Goal: Information Seeking & Learning: Compare options

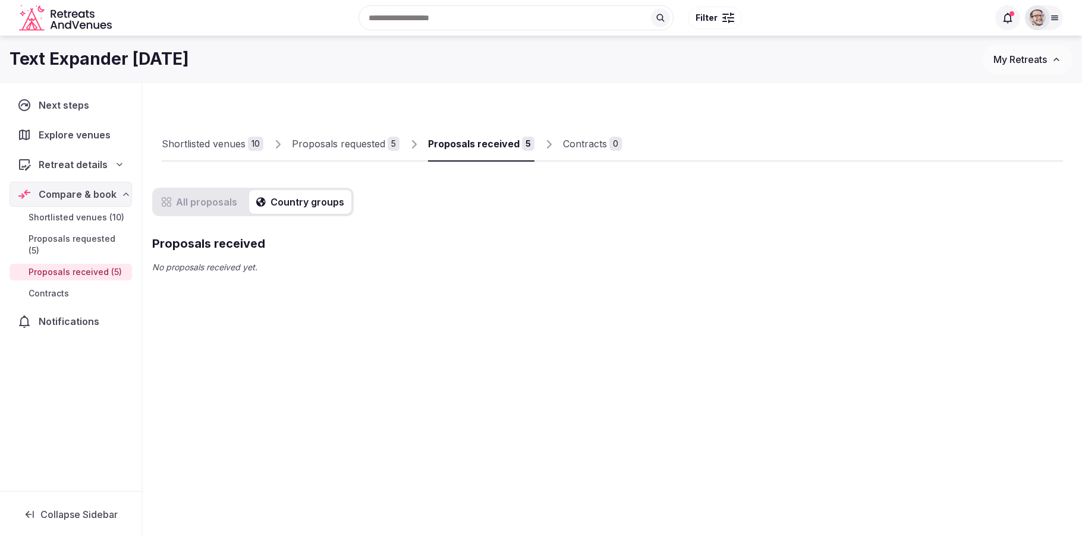
click at [282, 195] on button "Country groups" at bounding box center [300, 202] width 102 height 24
drag, startPoint x: 194, startPoint y: 204, endPoint x: 211, endPoint y: 216, distance: 20.5
click at [195, 204] on button "All proposals" at bounding box center [200, 202] width 90 height 24
click at [393, 279] on div "All proposals Country groups Proposals received No proposals received yet." at bounding box center [612, 235] width 920 height 95
click at [1047, 20] on div at bounding box center [1037, 17] width 25 height 25
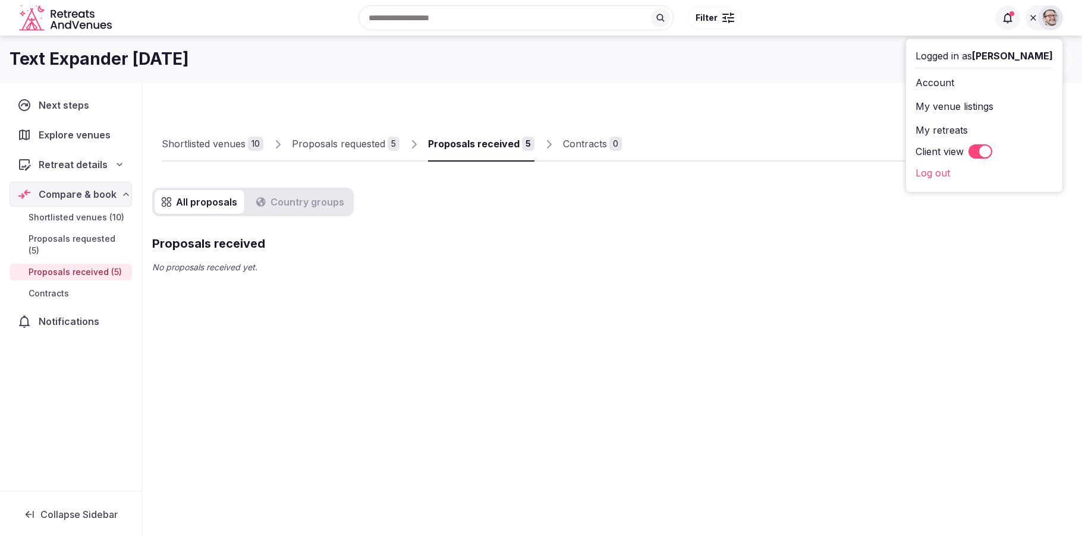
click at [992, 152] on button "Client view" at bounding box center [980, 151] width 24 height 14
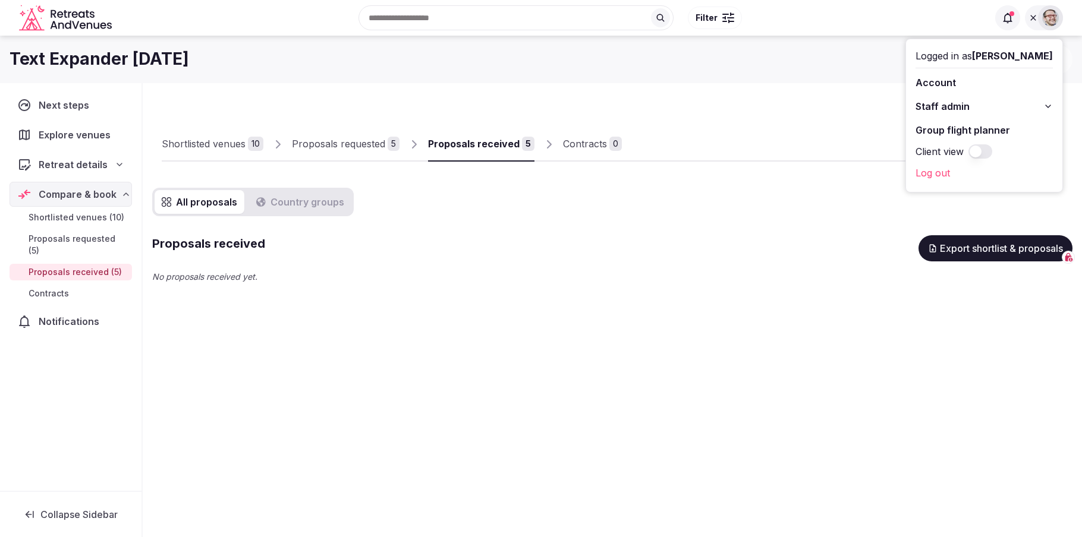
drag, startPoint x: 536, startPoint y: 212, endPoint x: 508, endPoint y: 184, distance: 39.9
click at [537, 213] on div "All proposals Country groups Proposals received Export shortlist & proposals No…" at bounding box center [612, 240] width 920 height 105
click at [582, 242] on div "Proposals received Export shortlist & proposals" at bounding box center [612, 248] width 920 height 26
click at [346, 140] on div "Proposals requested" at bounding box center [338, 144] width 93 height 14
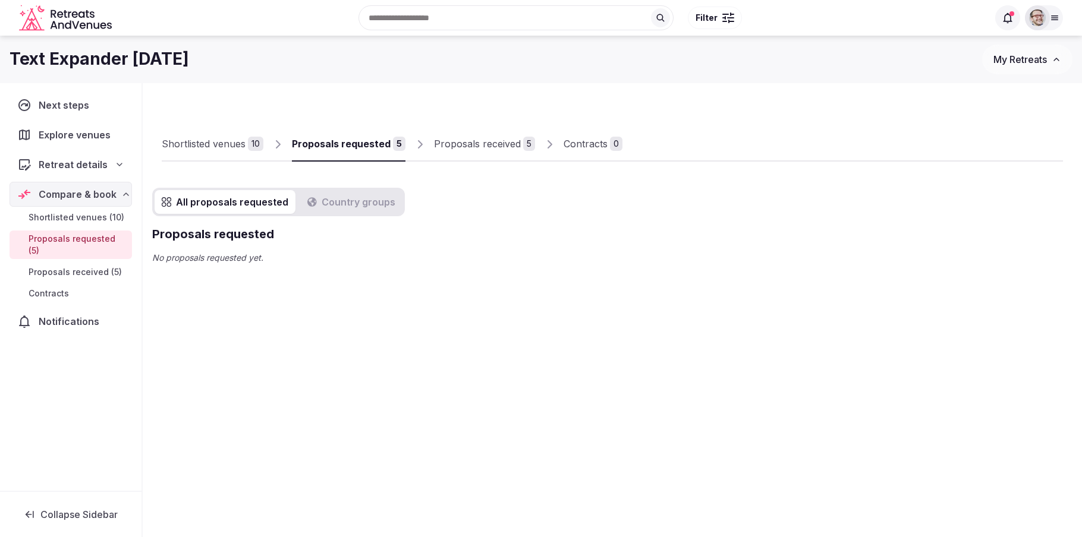
click at [492, 143] on div "Proposals received" at bounding box center [477, 144] width 87 height 14
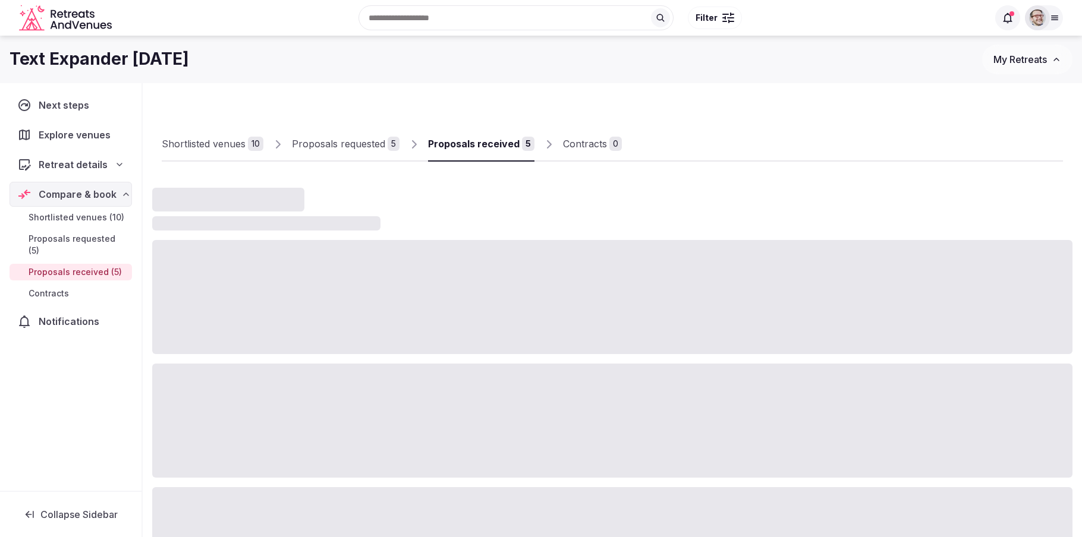
click at [339, 148] on div "Proposals requested" at bounding box center [338, 144] width 93 height 14
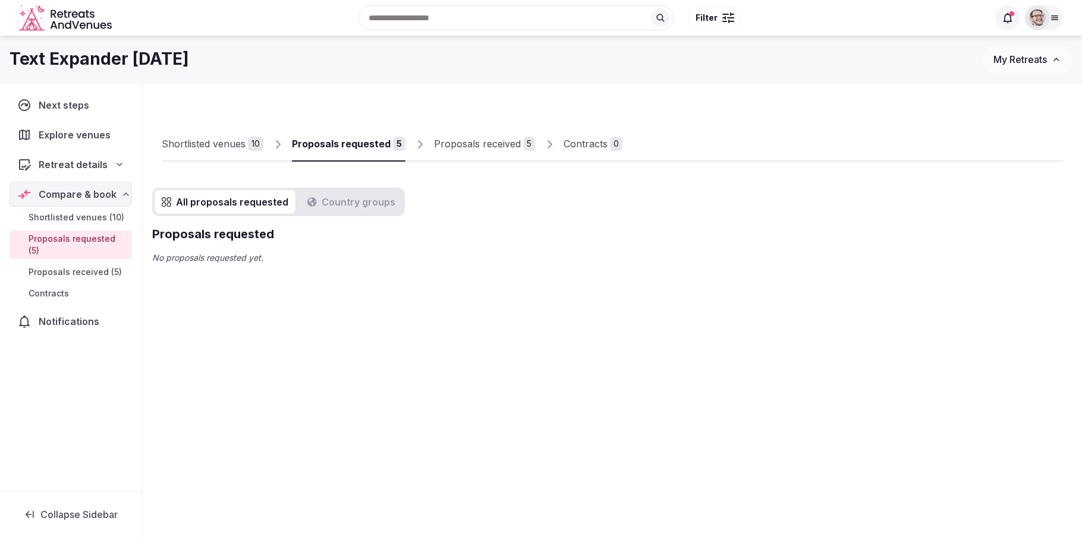
click at [228, 145] on div "Shortlisted venues" at bounding box center [204, 144] width 84 height 14
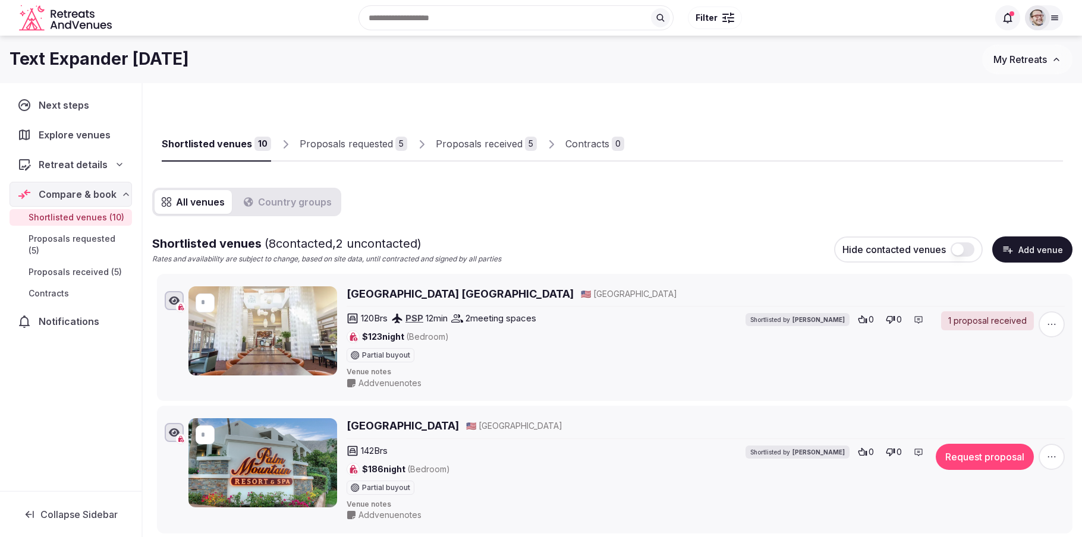
scroll to position [2, 0]
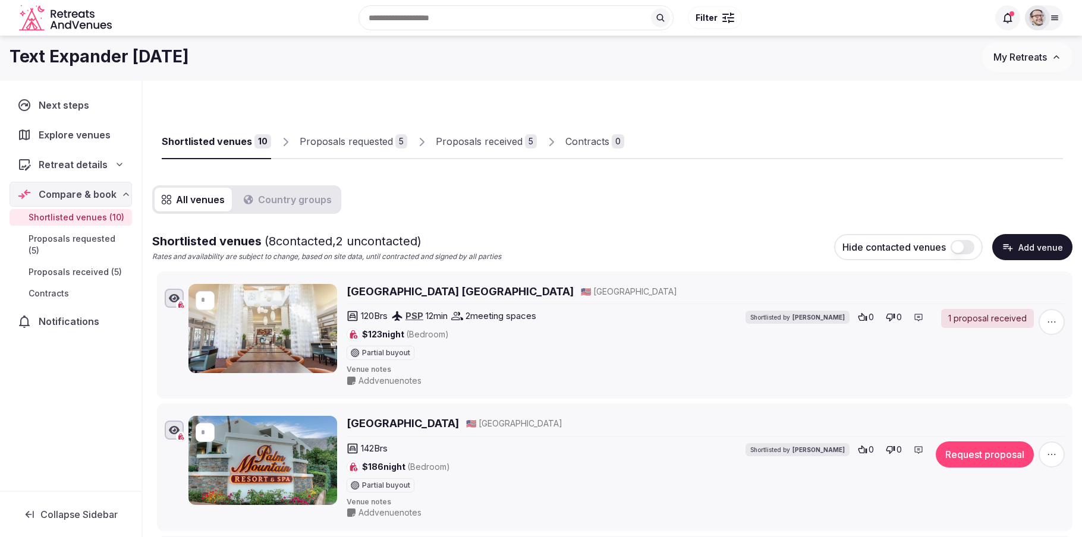
click at [363, 145] on div "Proposals requested" at bounding box center [346, 141] width 93 height 14
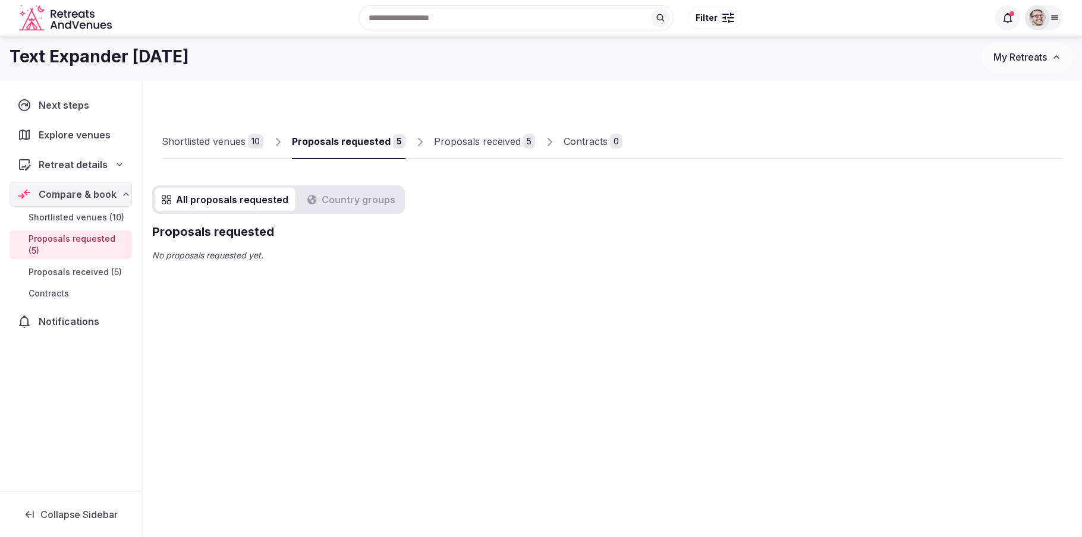
drag, startPoint x: 442, startPoint y: 356, endPoint x: 434, endPoint y: 336, distance: 21.1
click at [442, 355] on div "Shortlisted venues 10 Proposals requested 5 Proposals received 5 Contracts 0 Al…" at bounding box center [612, 238] width 939 height 314
drag, startPoint x: 415, startPoint y: 99, endPoint x: 380, endPoint y: 96, distance: 35.2
click at [415, 100] on div "Shortlisted venues 10 Proposals requested 5 Proposals received 5 Contracts 0 Al…" at bounding box center [612, 180] width 920 height 181
click at [477, 137] on div "Proposals received" at bounding box center [477, 141] width 87 height 14
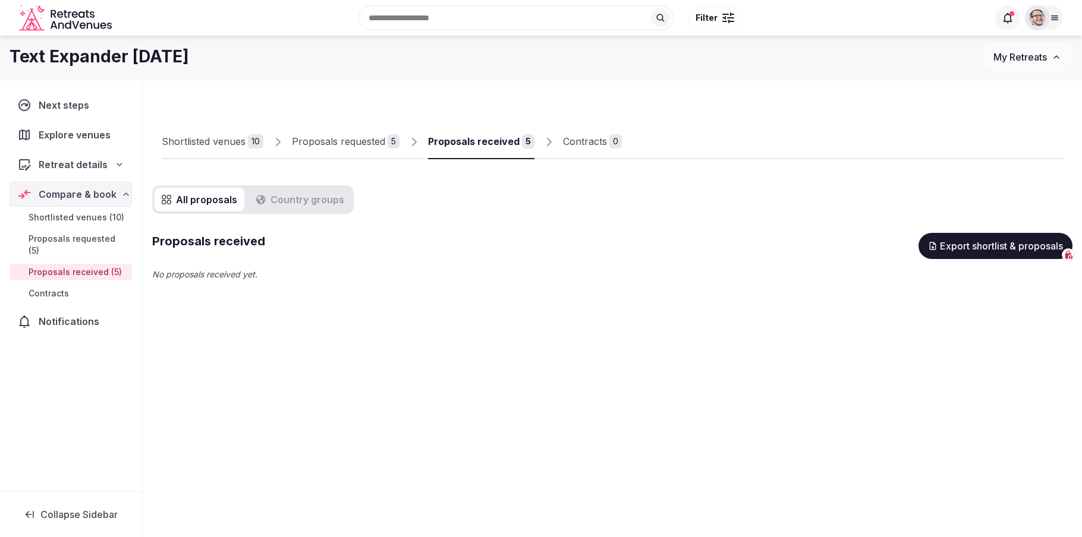
click at [583, 138] on div "Contracts" at bounding box center [585, 141] width 44 height 14
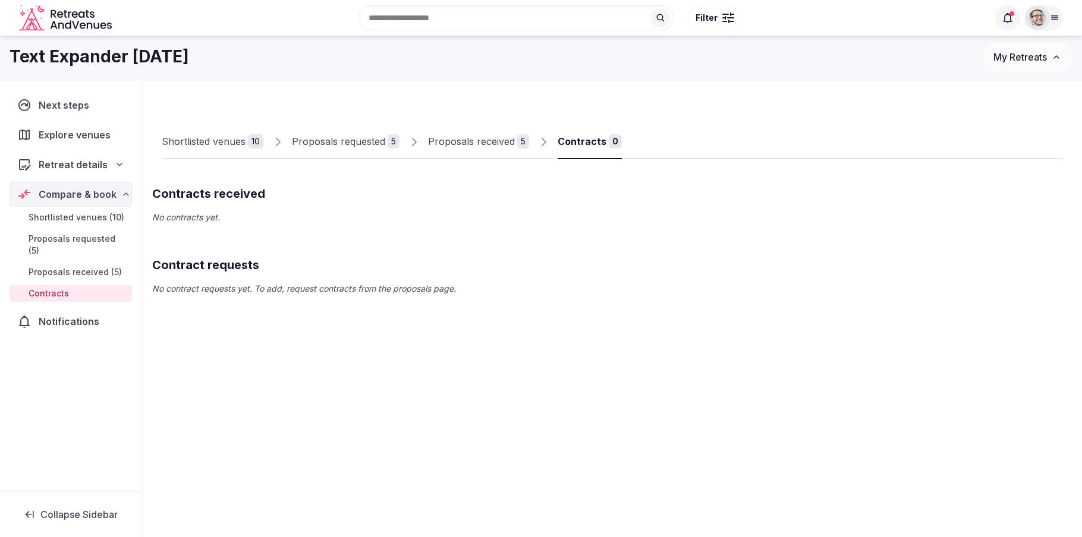
click at [464, 141] on div "Proposals received" at bounding box center [471, 141] width 87 height 14
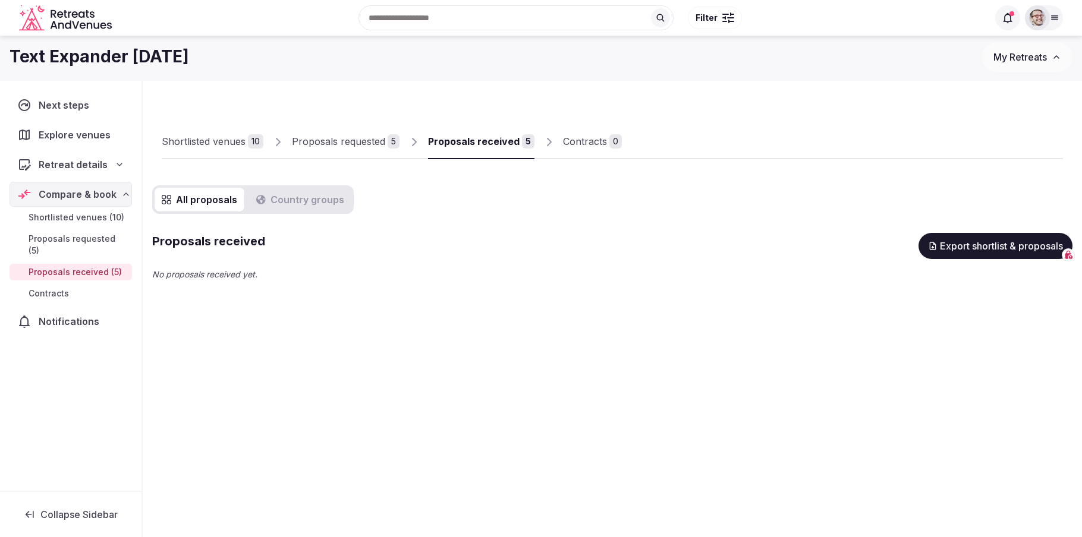
click at [341, 137] on div "Proposals requested" at bounding box center [338, 141] width 93 height 14
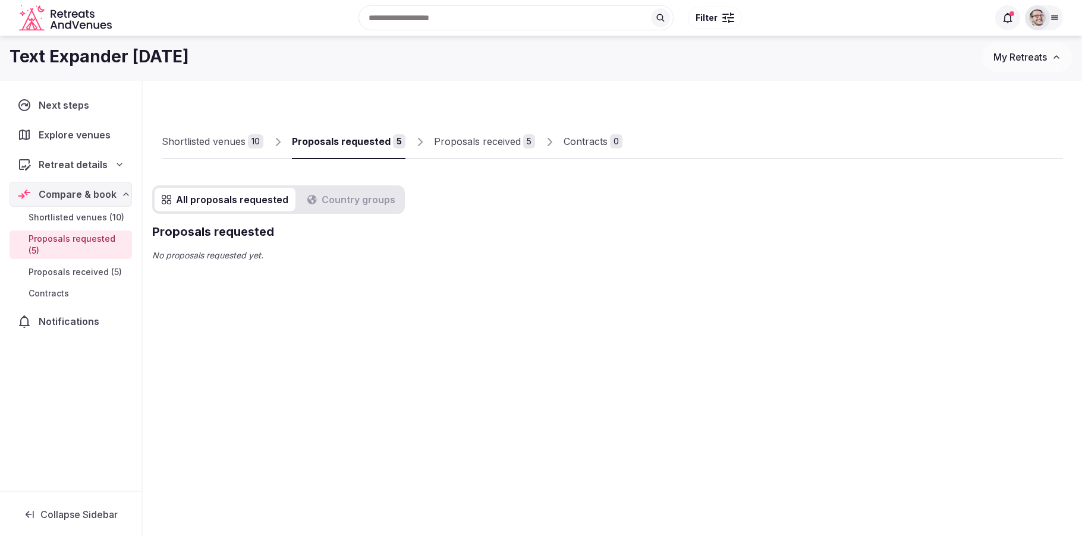
click at [331, 203] on button "Country groups" at bounding box center [351, 200] width 102 height 24
click at [237, 194] on button "All proposals requested" at bounding box center [225, 200] width 141 height 24
drag, startPoint x: 459, startPoint y: 314, endPoint x: 413, endPoint y: 315, distance: 46.4
click at [459, 314] on div "Shortlisted venues 10 Proposals requested 5 Proposals received 5 Contracts 0 Al…" at bounding box center [612, 238] width 939 height 314
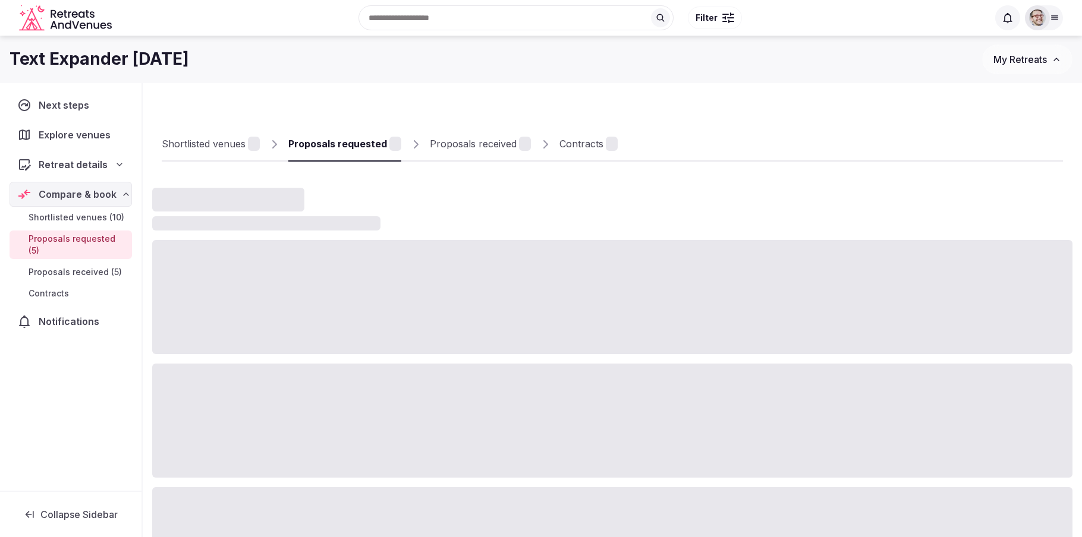
scroll to position [2, 0]
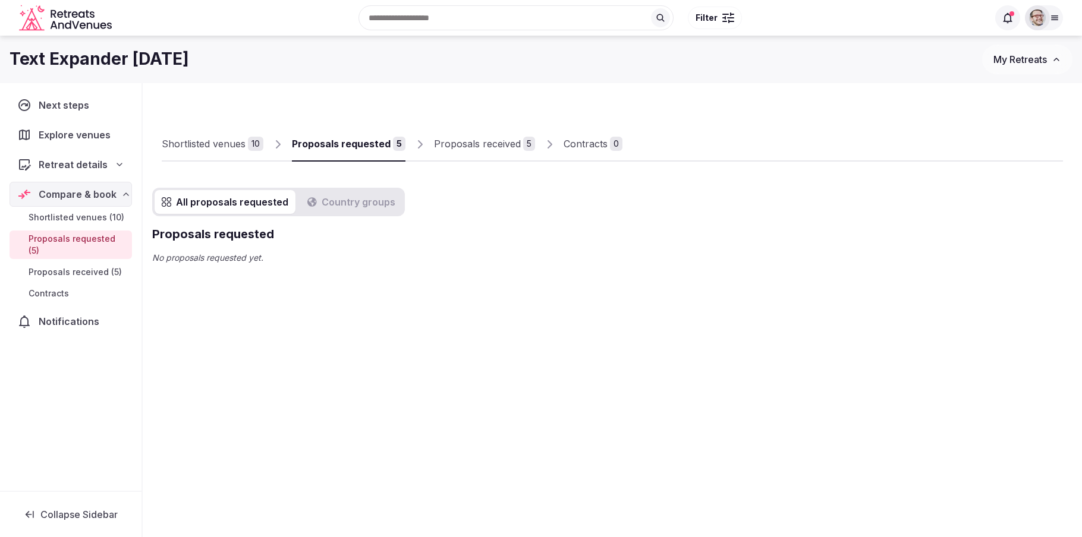
scroll to position [2, 0]
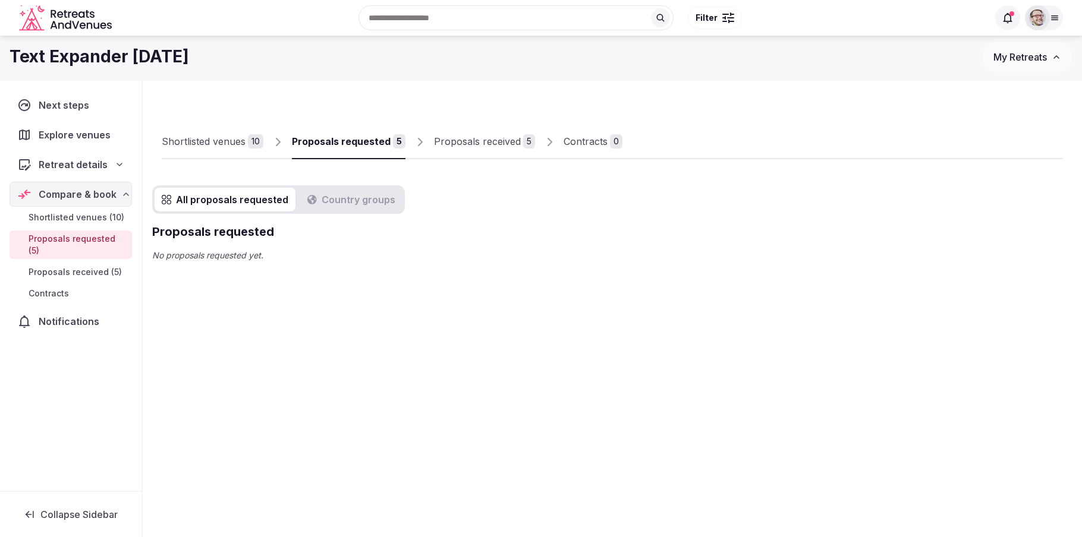
click at [325, 379] on div "Shortlisted venues 10 Proposals requested 5 Proposals received 5 Contracts 0 Al…" at bounding box center [612, 238] width 939 height 314
click at [355, 201] on button "Country groups" at bounding box center [351, 200] width 102 height 24
drag, startPoint x: 397, startPoint y: 266, endPoint x: 396, endPoint y: 260, distance: 6.6
click at [397, 265] on div "All proposals requested Country groups Proposals requested No proposals request…" at bounding box center [612, 228] width 920 height 86
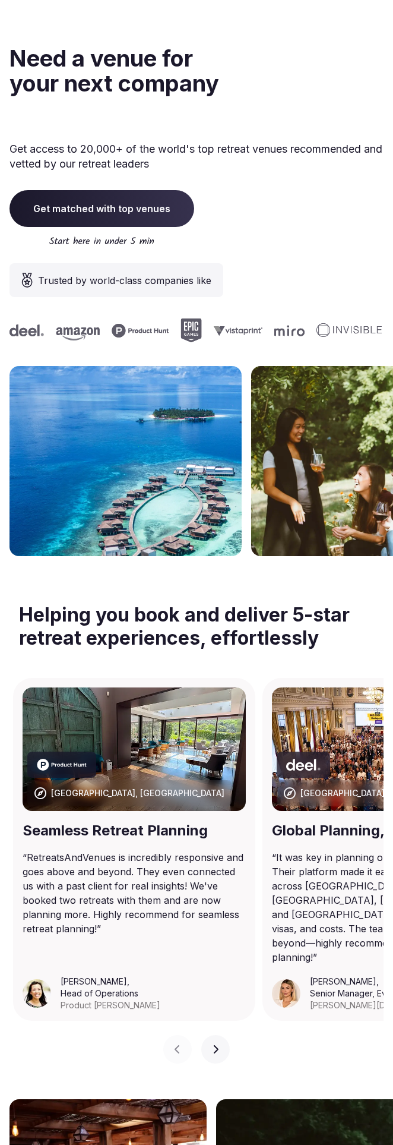
scroll to position [4617, 0]
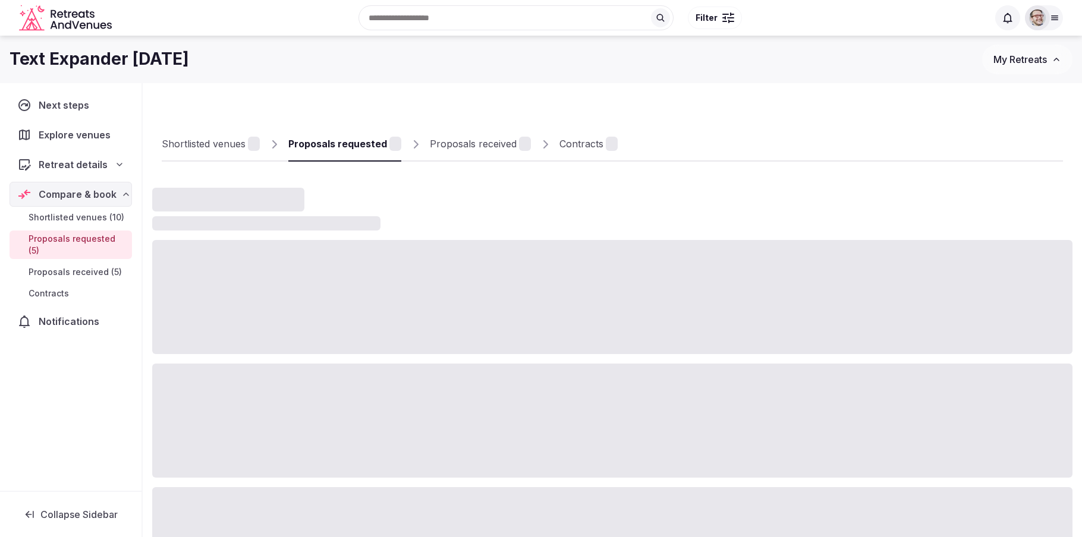
scroll to position [2, 0]
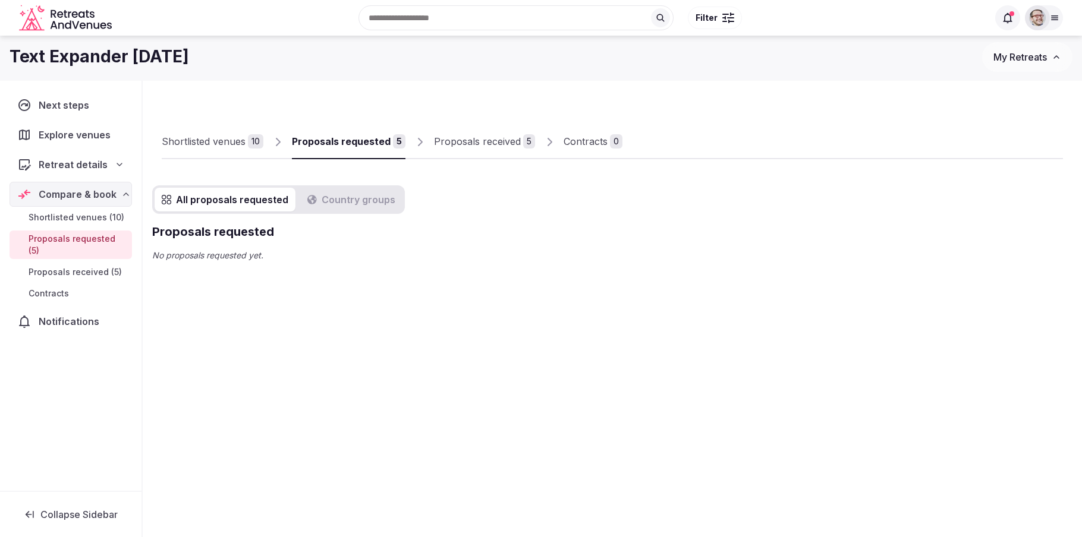
click at [433, 328] on div "Shortlisted venues 10 Proposals requested 5 Proposals received 5 Contracts 0 Al…" at bounding box center [612, 238] width 939 height 314
click at [311, 361] on div "Shortlisted venues 10 Proposals requested 5 Proposals received 5 Contracts 0 Al…" at bounding box center [612, 238] width 939 height 314
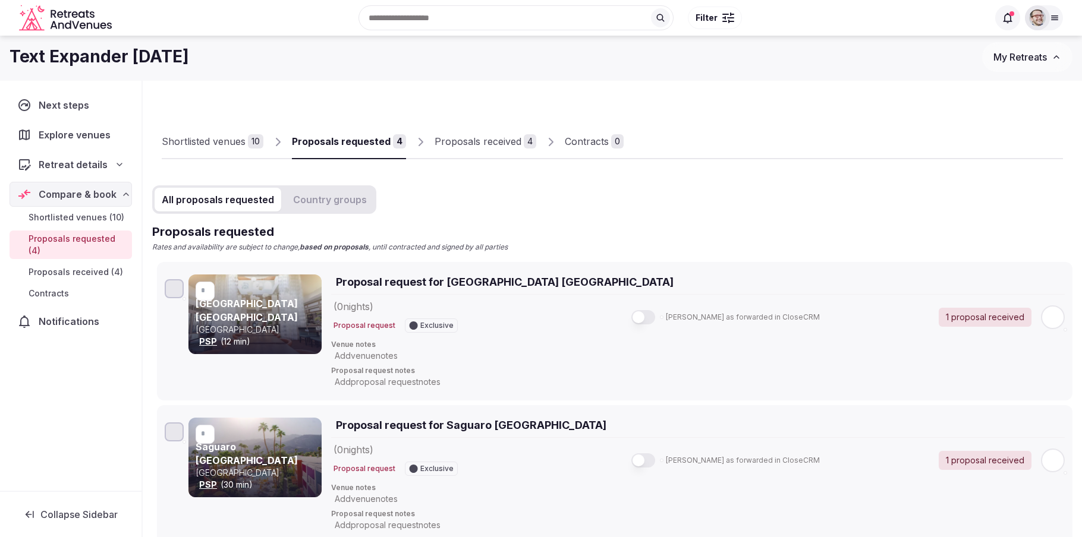
scroll to position [2, 0]
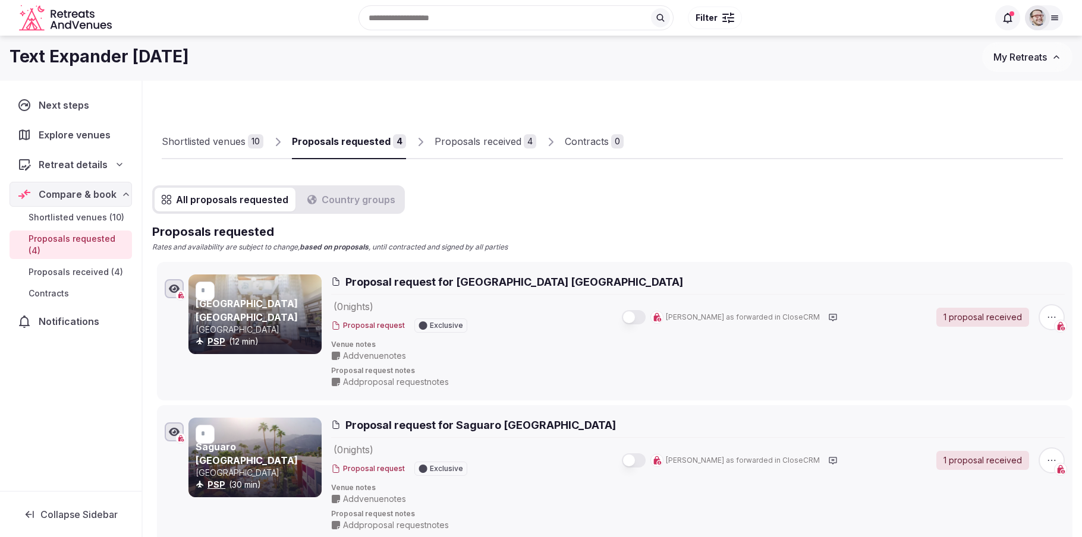
click at [770, 221] on div "All proposals requested Country groups Proposals requested Rates and availabili…" at bounding box center [612, 507] width 920 height 645
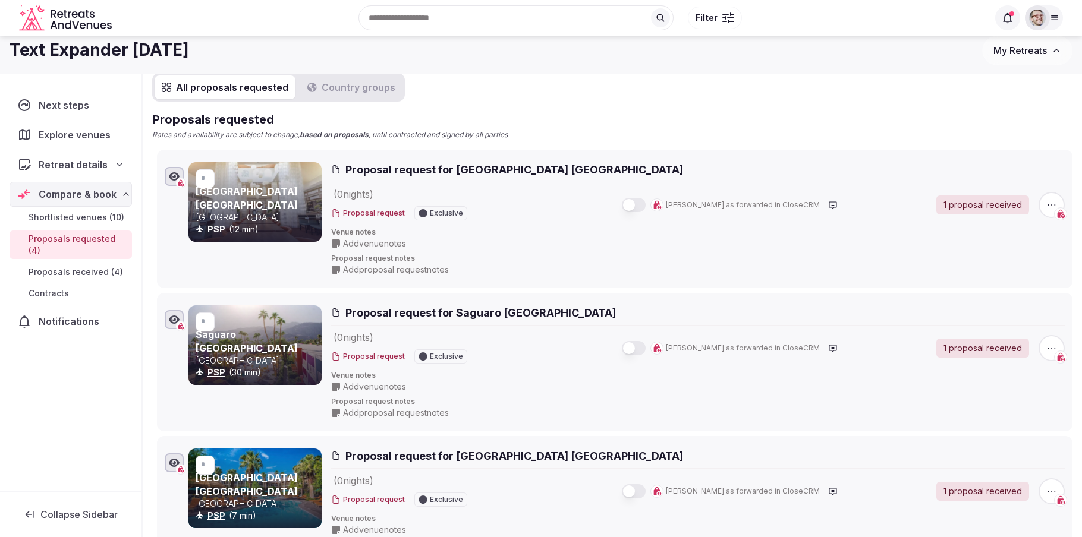
scroll to position [0, 0]
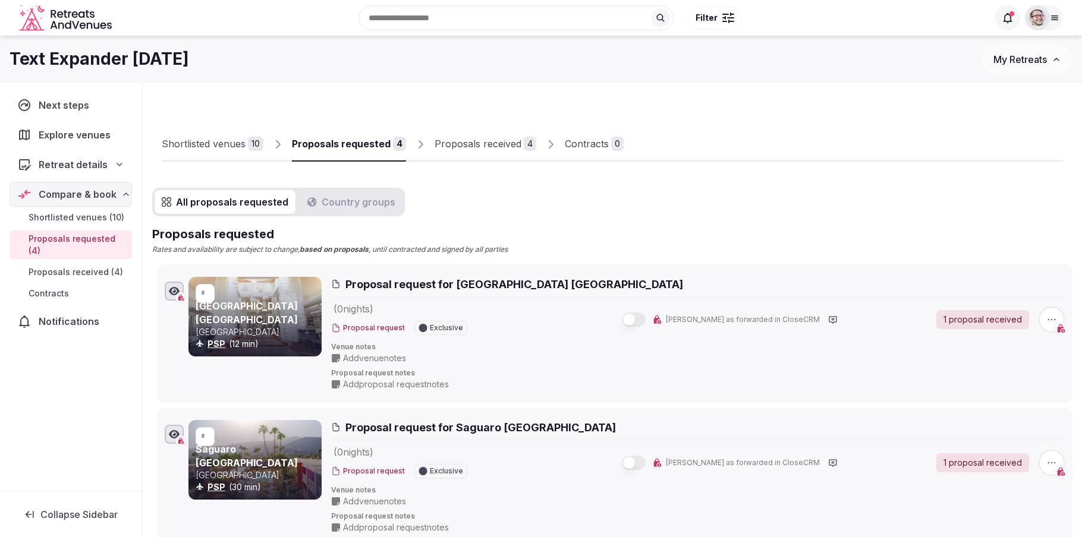
click at [160, 386] on li "* Hilton Garden Inn Palm Springs United States PSP (12 min) Proposal request fo…" at bounding box center [614, 334] width 915 height 138
click at [121, 395] on div "Next steps Explore venues Retreat details Compare & book Shortlisted venues (10…" at bounding box center [70, 287] width 141 height 408
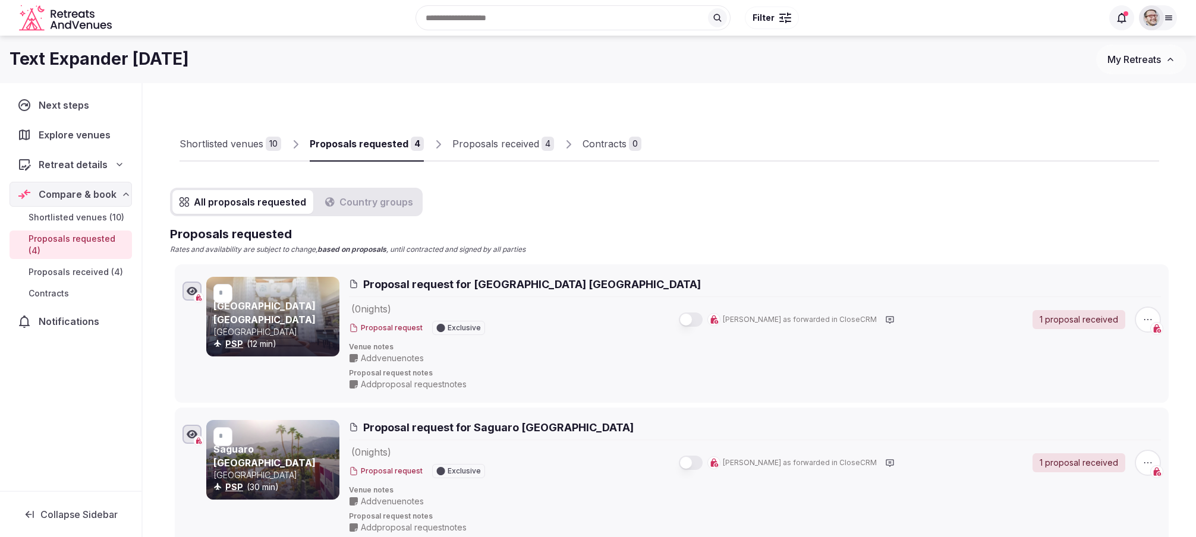
click at [498, 146] on div "Proposals received" at bounding box center [495, 144] width 87 height 14
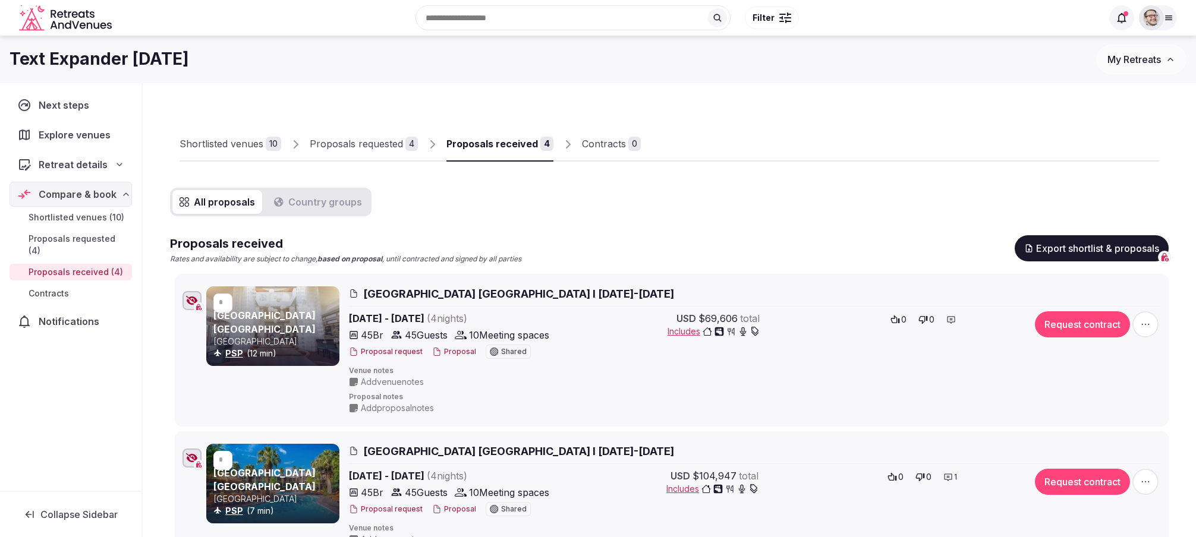
click at [381, 143] on div "Proposals requested" at bounding box center [356, 144] width 93 height 14
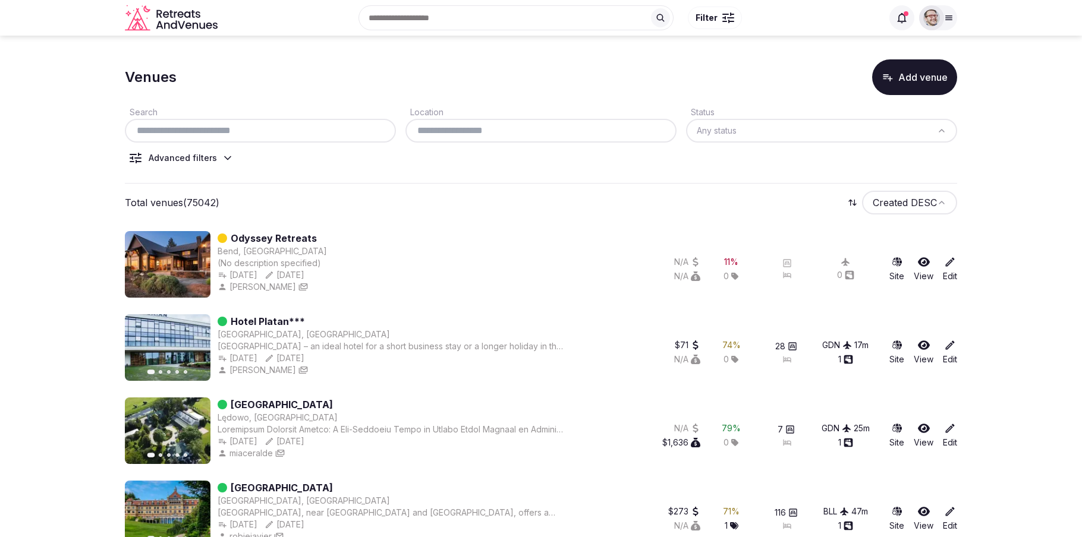
click at [269, 236] on link "Odyssey Retreats" at bounding box center [274, 238] width 86 height 14
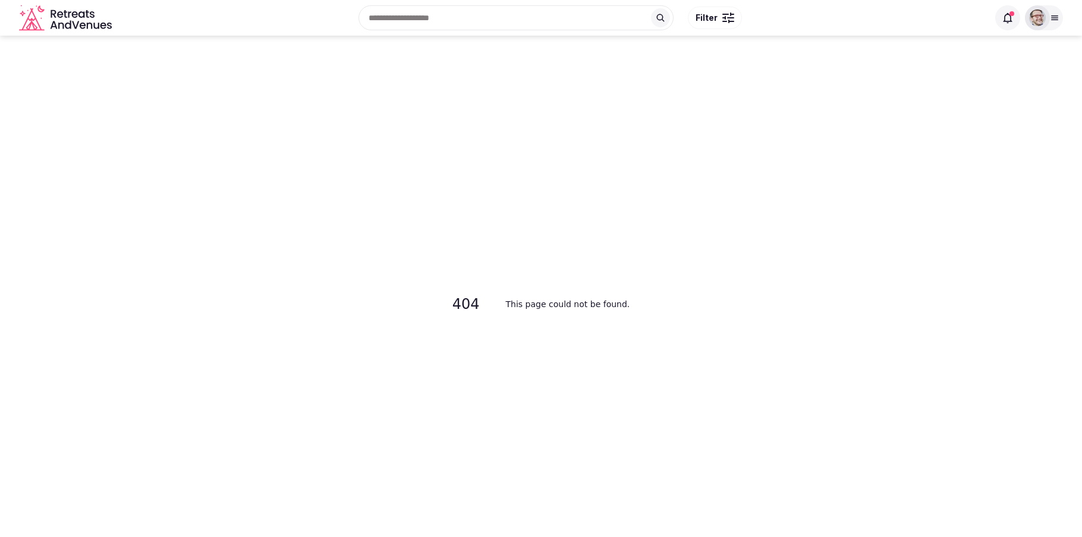
click at [307, 178] on div "404 This page could not be found." at bounding box center [541, 304] width 1082 height 537
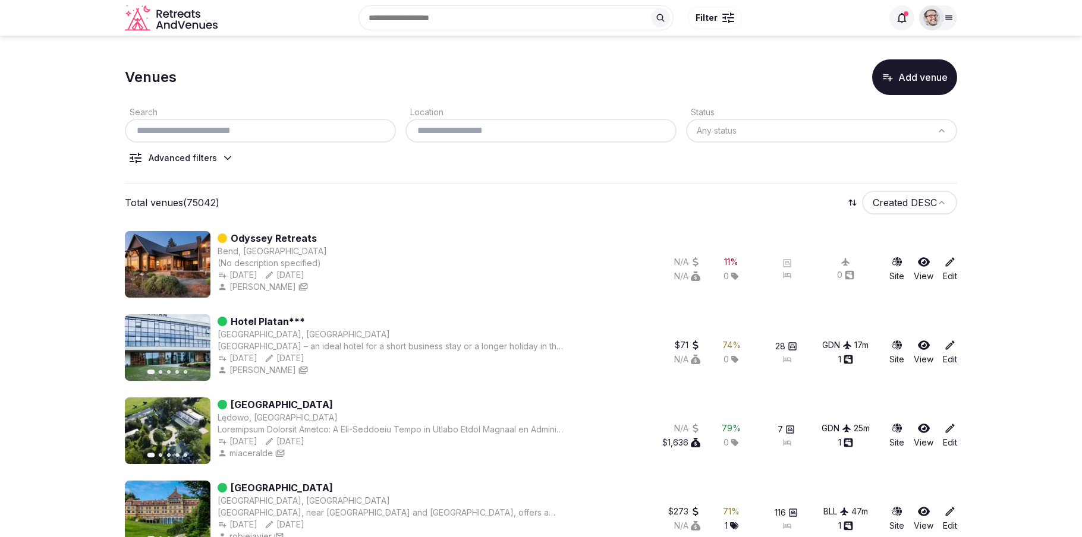
click at [262, 237] on link "Odyssey Retreats" at bounding box center [274, 238] width 86 height 14
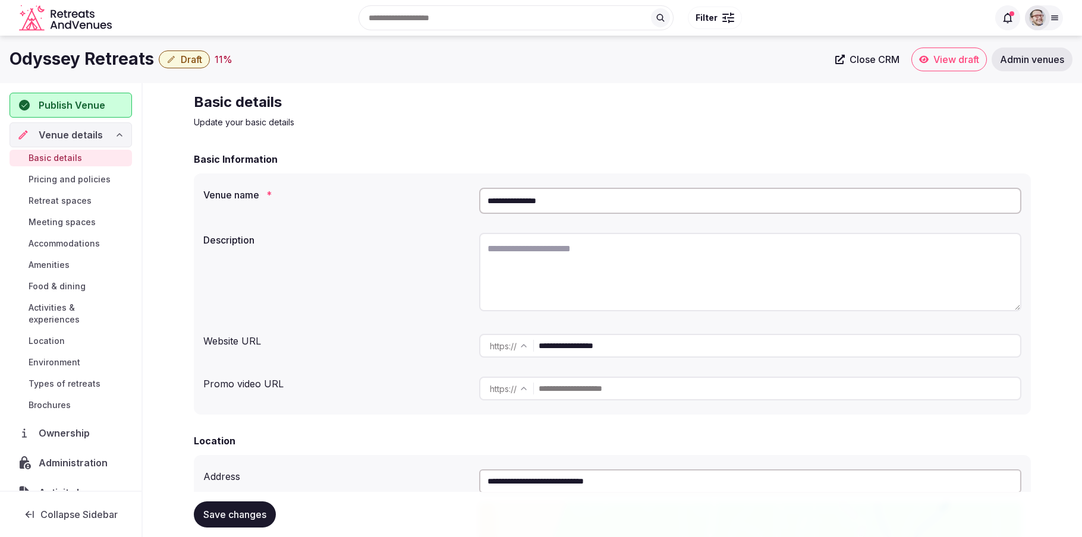
click at [1045, 19] on img at bounding box center [1037, 18] width 17 height 17
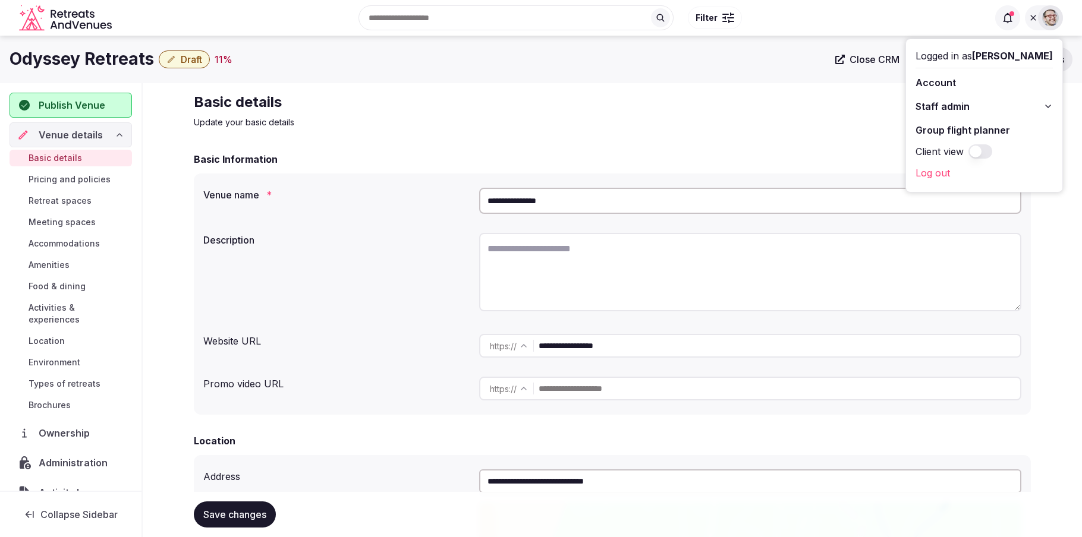
drag, startPoint x: 990, startPoint y: 52, endPoint x: 1038, endPoint y: 55, distance: 48.2
click at [1038, 58] on span "[PERSON_NAME]" at bounding box center [1012, 56] width 81 height 12
click at [1036, 22] on icon at bounding box center [1033, 18] width 10 height 10
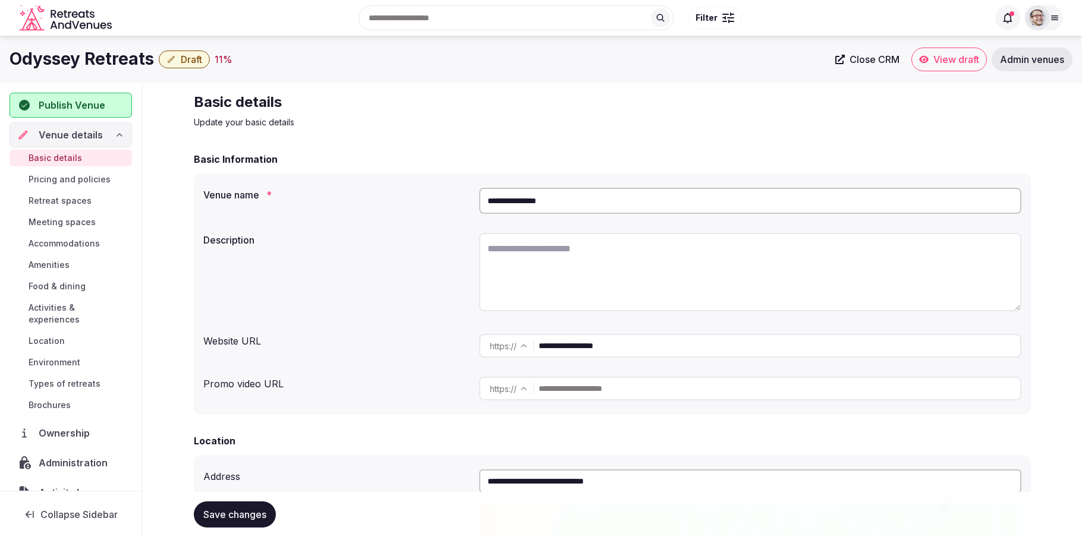
click at [1037, 18] on img at bounding box center [1037, 18] width 17 height 17
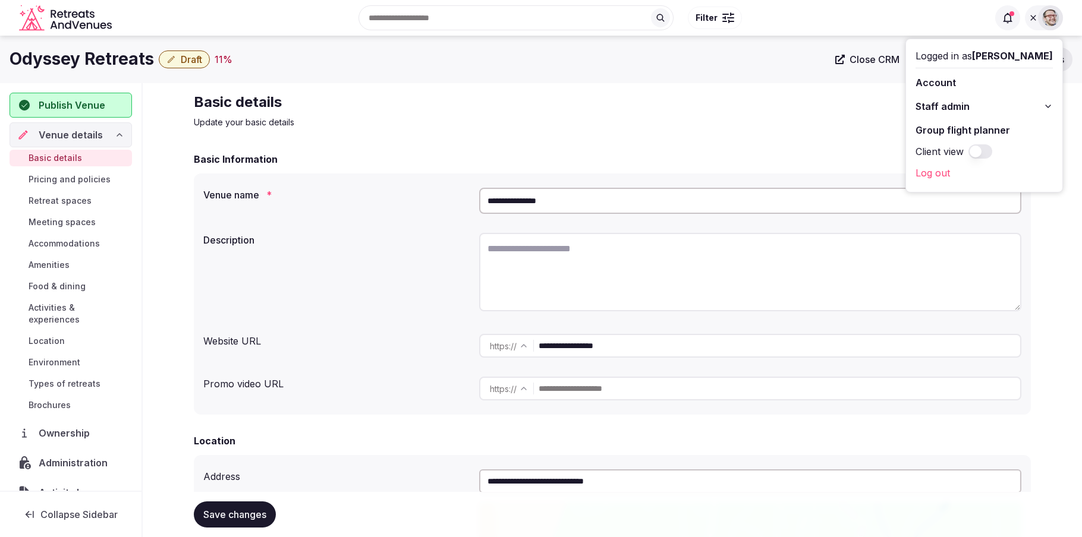
click at [1037, 18] on icon at bounding box center [1033, 18] width 10 height 10
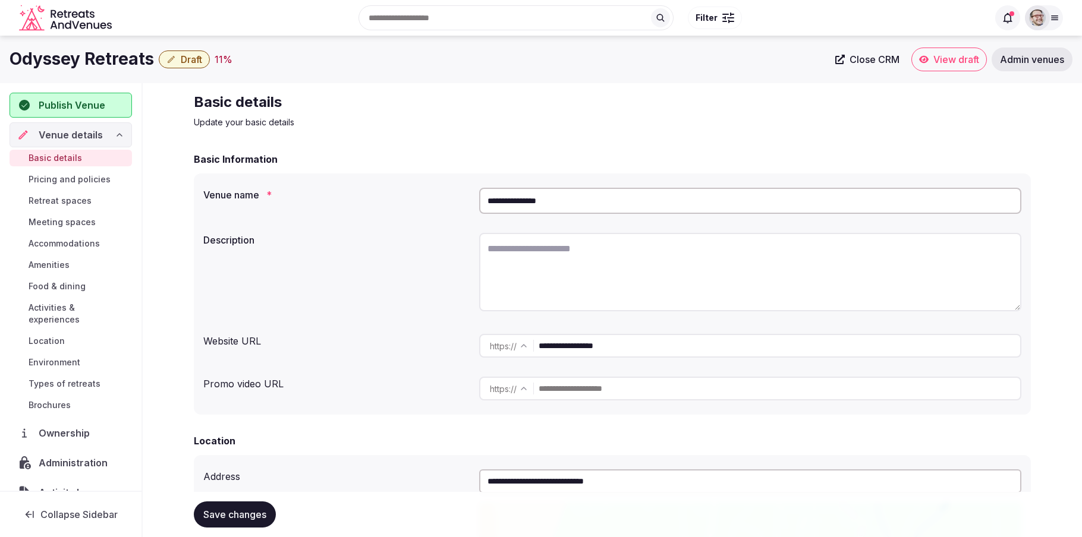
click at [1037, 17] on img at bounding box center [1037, 18] width 17 height 17
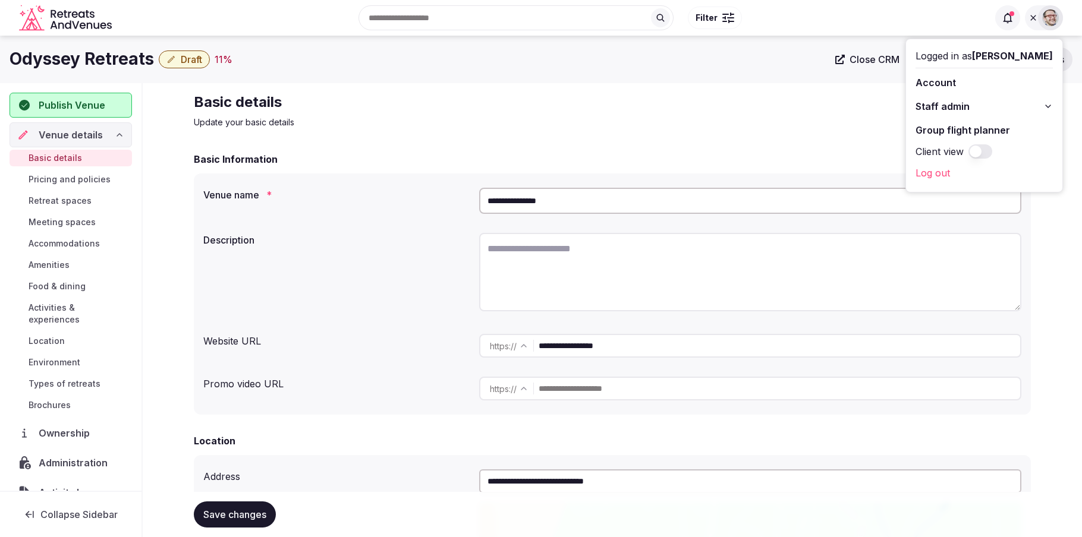
click at [1038, 17] on div at bounding box center [1050, 17] width 25 height 25
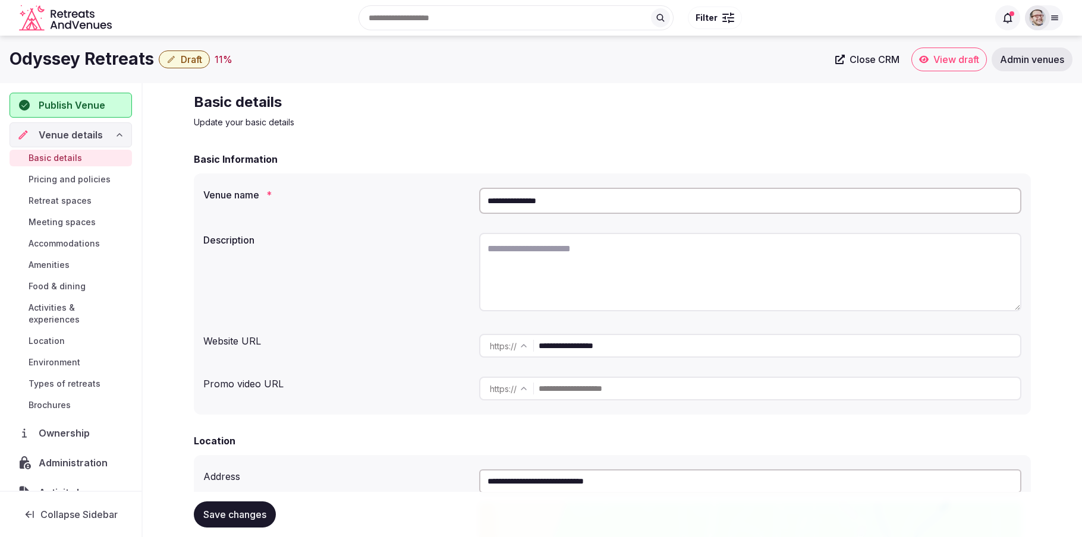
click at [493, 116] on p "Update your basic details" at bounding box center [393, 122] width 399 height 12
click at [360, 113] on div "Basic details Update your basic details" at bounding box center [393, 111] width 399 height 36
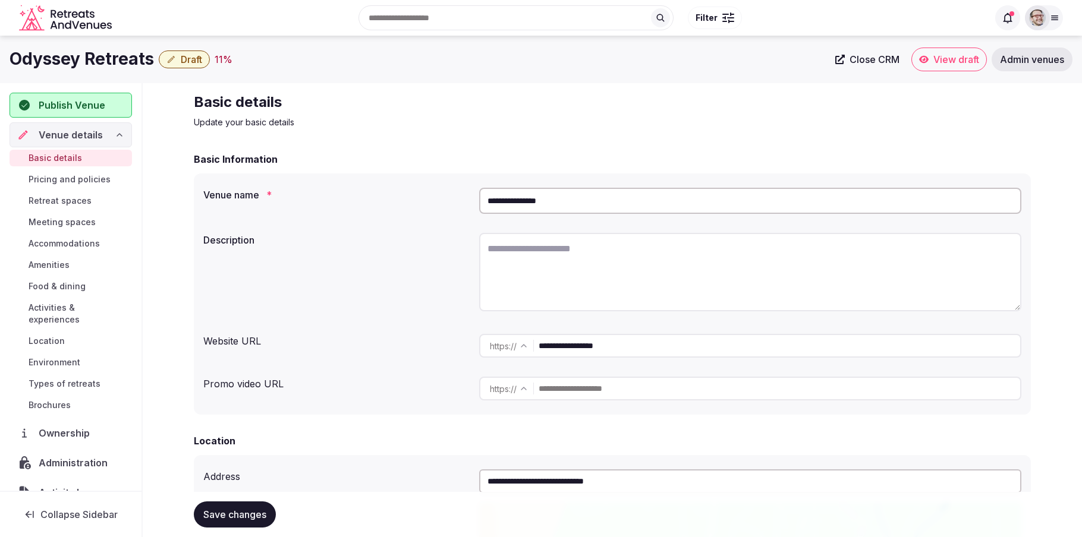
drag, startPoint x: 305, startPoint y: 126, endPoint x: 311, endPoint y: 120, distance: 8.8
click at [305, 126] on p "Update your basic details" at bounding box center [393, 122] width 399 height 12
drag, startPoint x: 311, startPoint y: 120, endPoint x: 187, endPoint y: 103, distance: 125.3
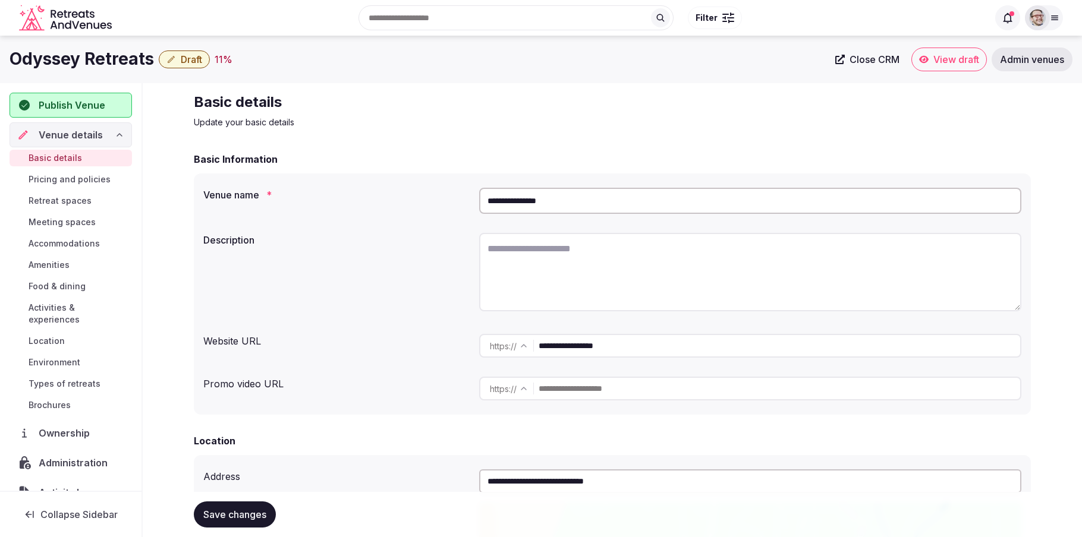
drag, startPoint x: 429, startPoint y: 103, endPoint x: 342, endPoint y: 8, distance: 128.7
click at [430, 103] on h2 "Basic details" at bounding box center [393, 102] width 399 height 19
drag, startPoint x: 416, startPoint y: 139, endPoint x: 345, endPoint y: 116, distance: 74.3
click at [373, 112] on div "Basic details Update your basic details" at bounding box center [393, 111] width 399 height 36
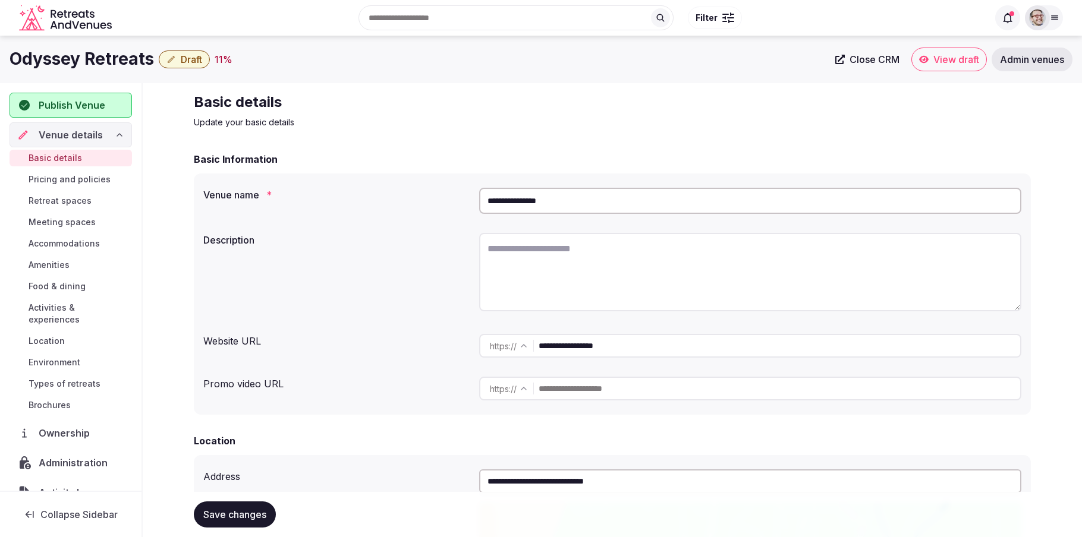
drag, startPoint x: 464, startPoint y: 125, endPoint x: 449, endPoint y: 127, distance: 15.6
click at [464, 125] on p "Update your basic details" at bounding box center [393, 122] width 399 height 12
click at [336, 152] on div "Basic Information" at bounding box center [612, 159] width 837 height 14
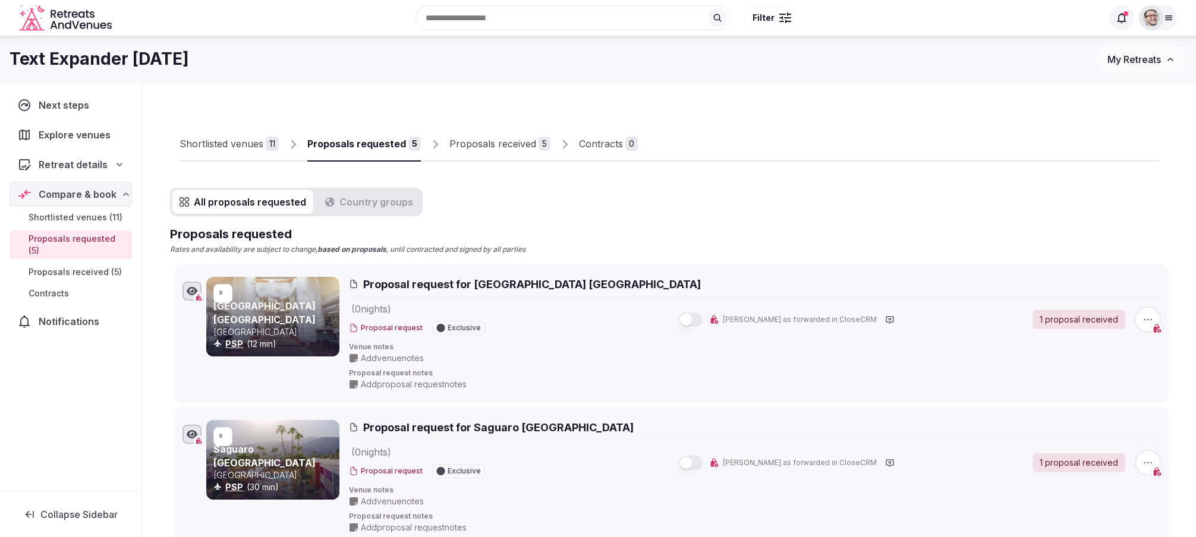
drag, startPoint x: 624, startPoint y: 210, endPoint x: 613, endPoint y: 207, distance: 10.7
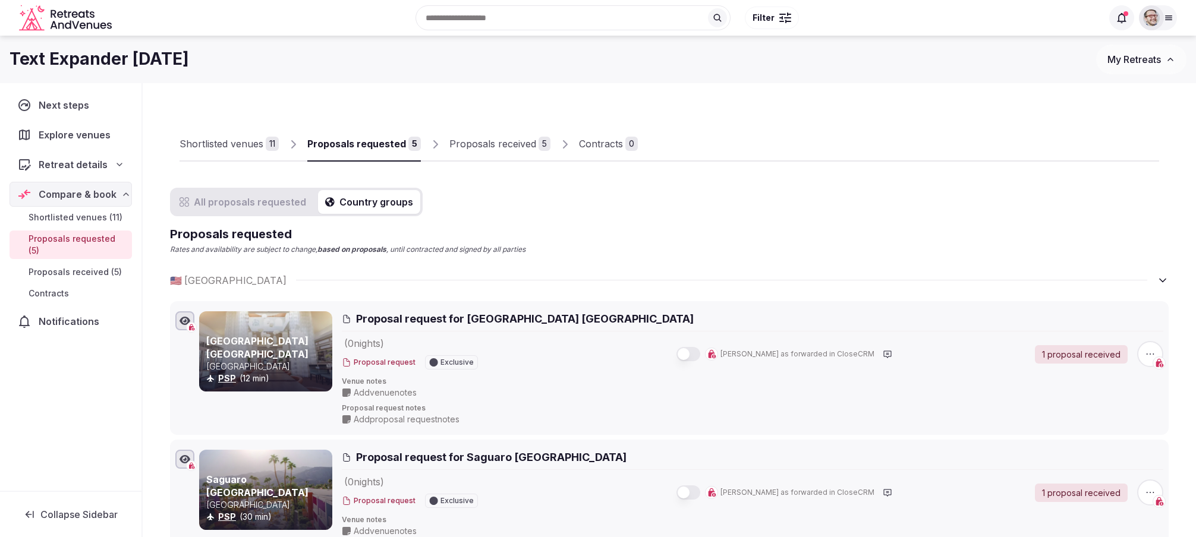
click at [379, 206] on button "Country groups" at bounding box center [369, 202] width 102 height 24
drag, startPoint x: 465, startPoint y: 203, endPoint x: 308, endPoint y: 184, distance: 157.5
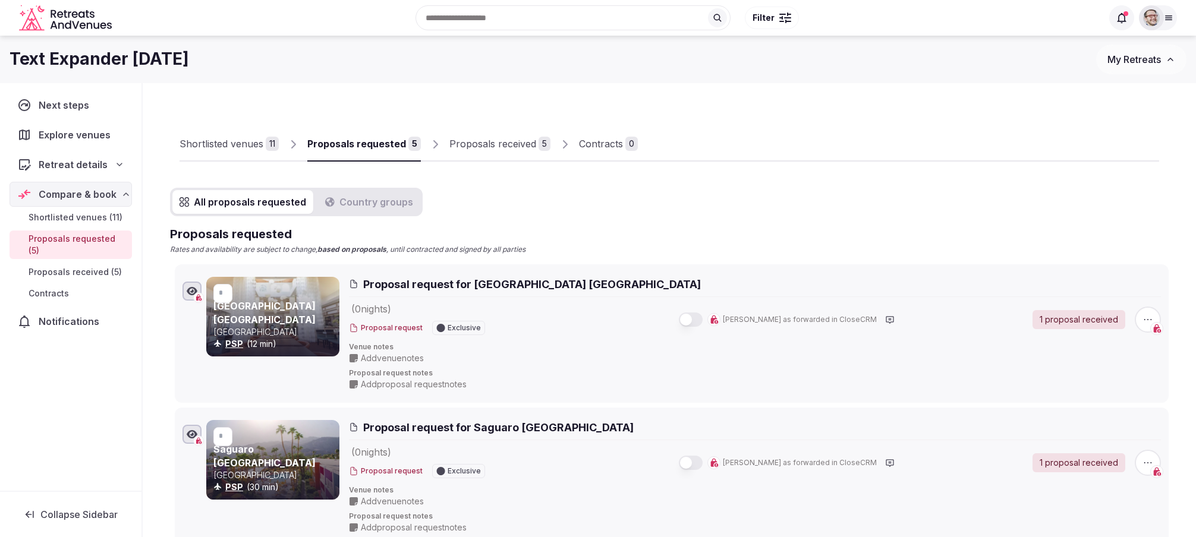
drag, startPoint x: 230, startPoint y: 195, endPoint x: 348, endPoint y: 197, distance: 117.7
click at [232, 195] on button "All proposals requested" at bounding box center [242, 202] width 141 height 24
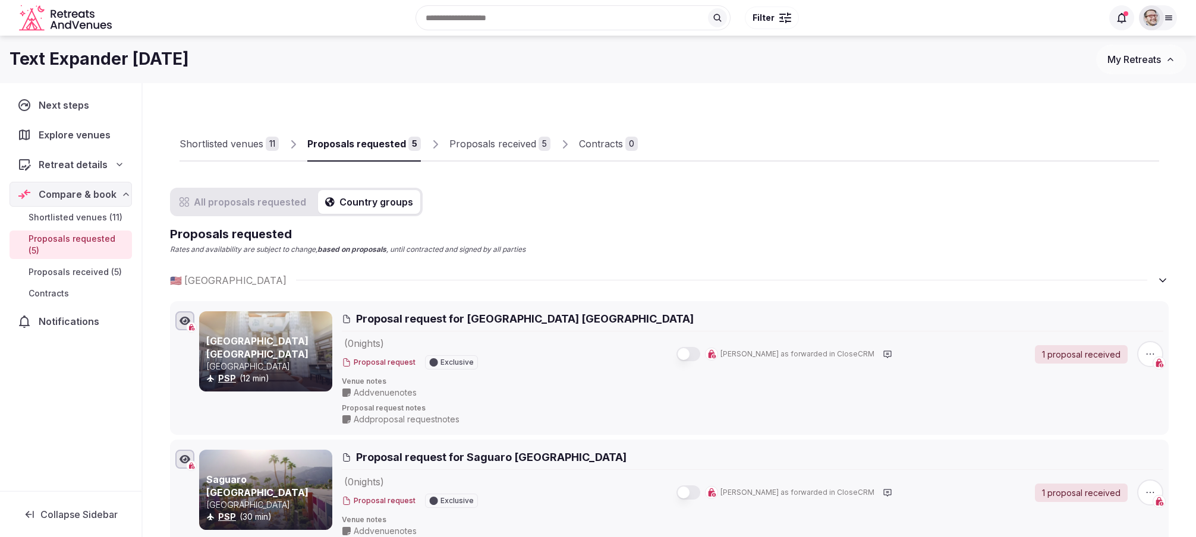
click at [352, 197] on button "Country groups" at bounding box center [369, 202] width 102 height 24
drag, startPoint x: 265, startPoint y: 199, endPoint x: 363, endPoint y: 201, distance: 98.1
click at [270, 199] on button "All proposals requested" at bounding box center [242, 202] width 141 height 24
drag, startPoint x: 369, startPoint y: 202, endPoint x: 363, endPoint y: 206, distance: 6.8
click at [368, 202] on button "Country groups" at bounding box center [369, 202] width 102 height 24
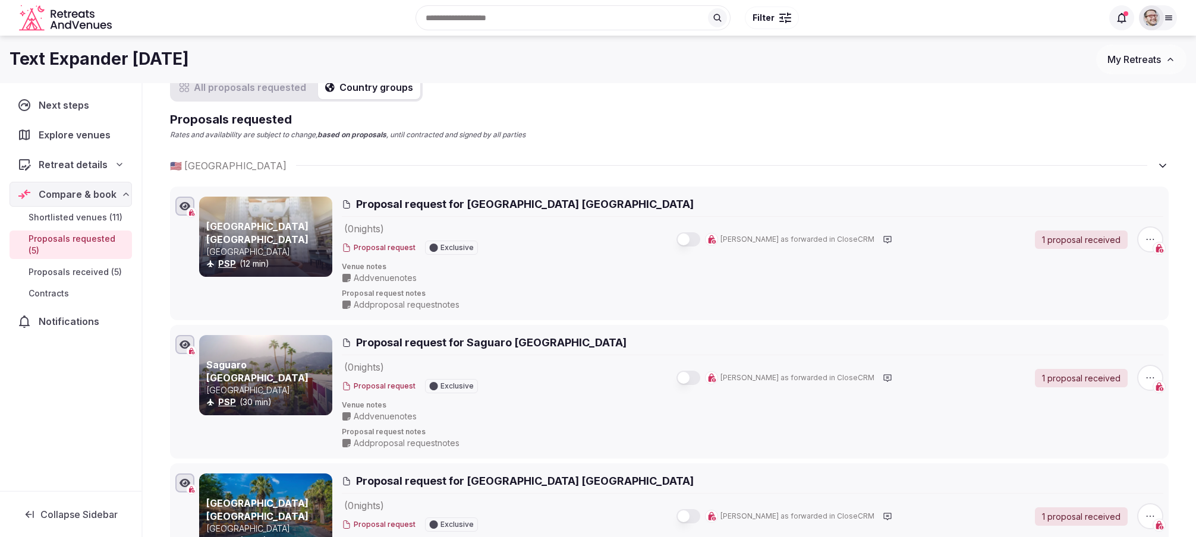
scroll to position [49, 0]
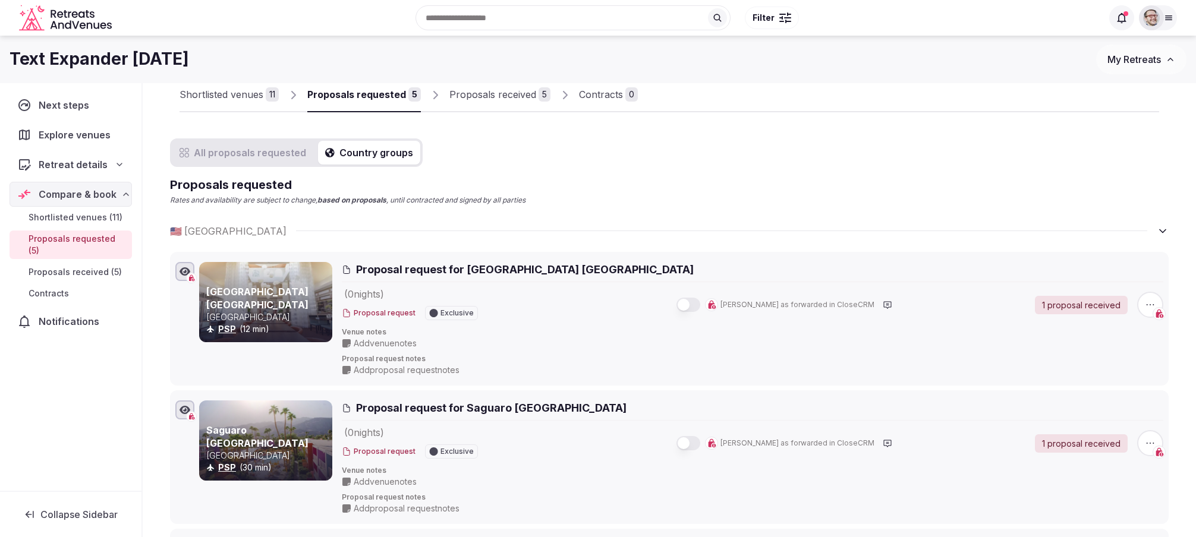
click at [256, 138] on div "All proposals requested Country groups" at bounding box center [296, 152] width 253 height 29
click at [325, 153] on icon "button" at bounding box center [330, 153] width 10 height 10
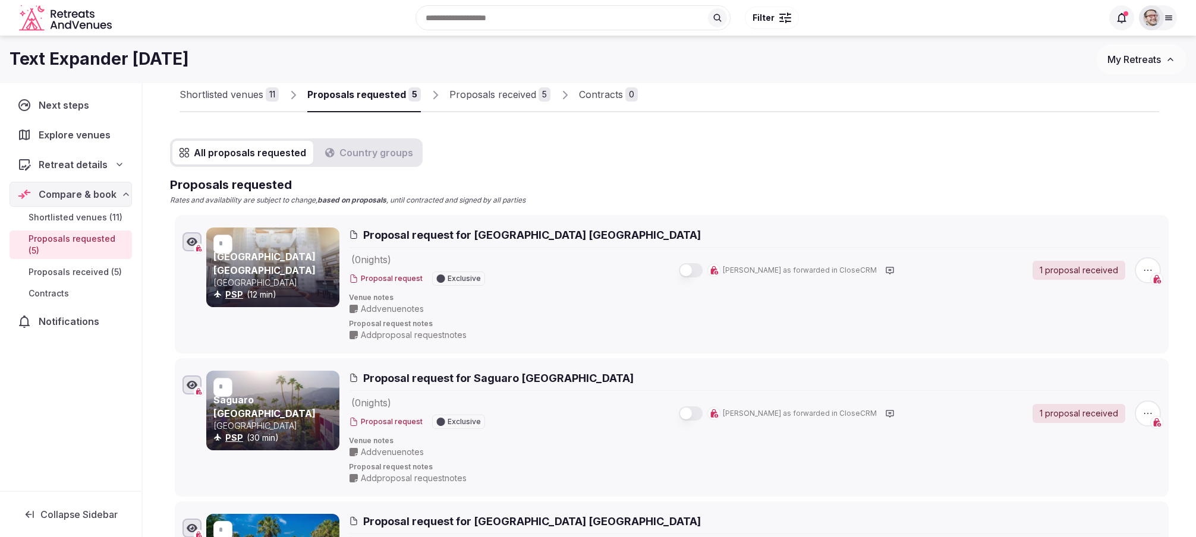
drag, startPoint x: 286, startPoint y: 158, endPoint x: 416, endPoint y: 154, distance: 130.2
click at [286, 158] on button "All proposals requested" at bounding box center [242, 153] width 141 height 24
click at [484, 163] on div "All proposals requested Country groups Proposals requested Rates and availabili…" at bounding box center [669, 532] width 999 height 788
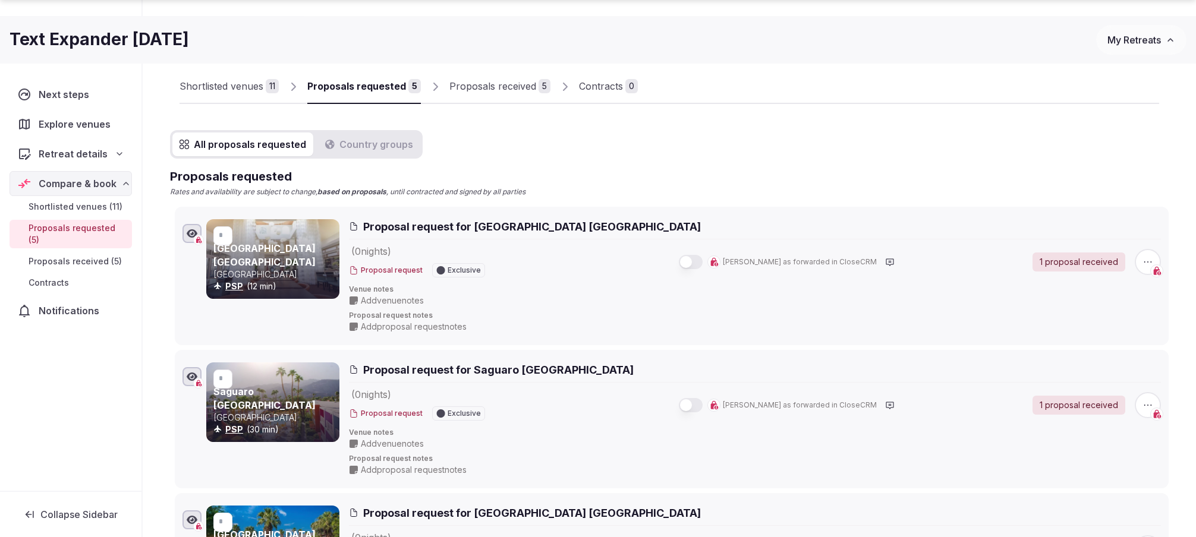
scroll to position [68, 0]
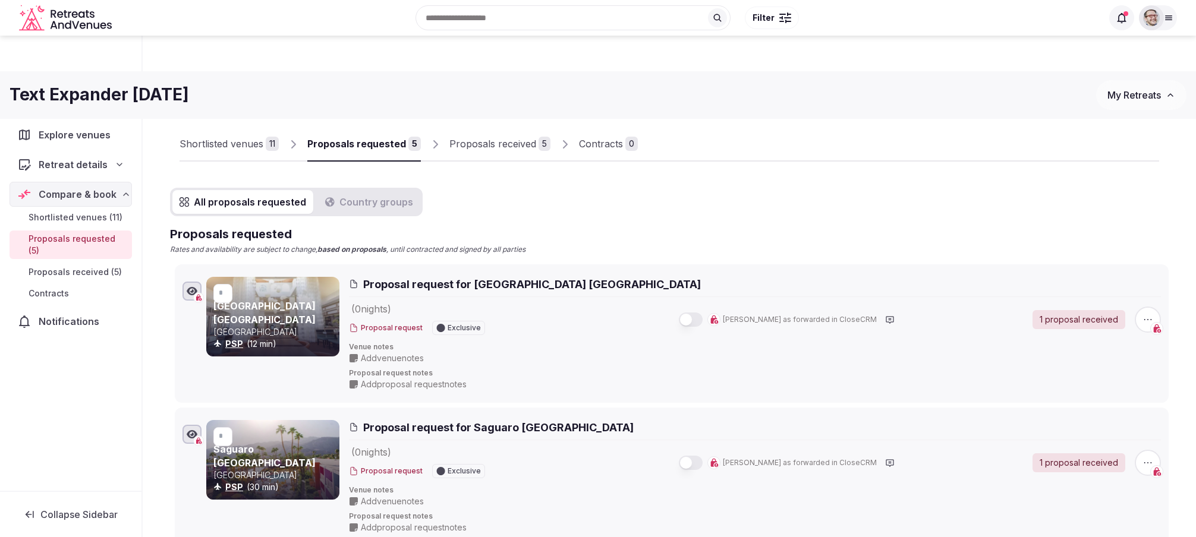
scroll to position [68, 0]
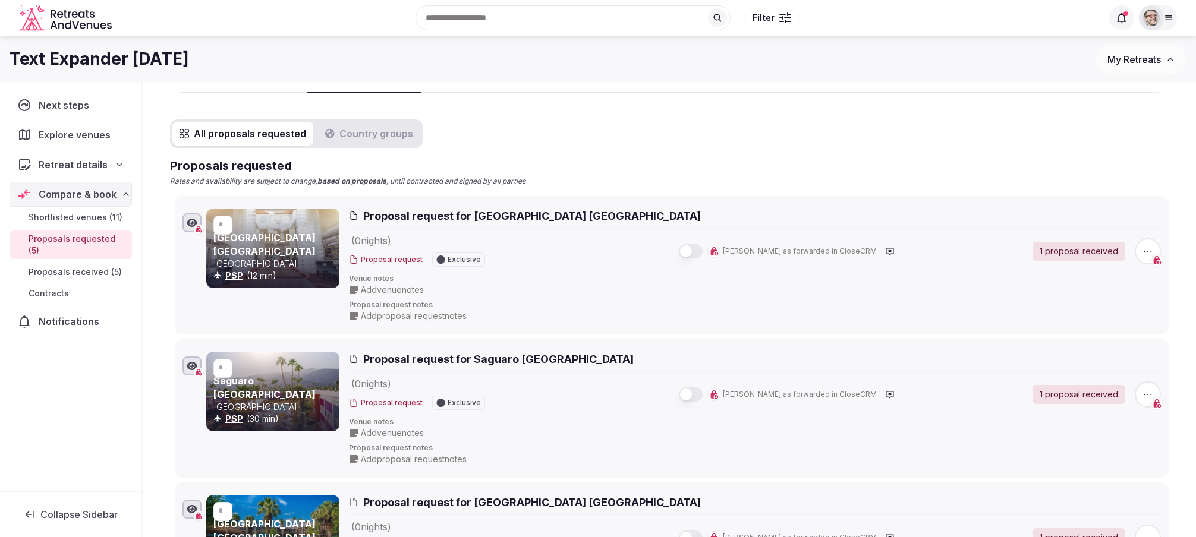
click at [70, 404] on div "Next steps Explore venues Retreat details Compare & book Shortlisted venues (11…" at bounding box center [70, 287] width 141 height 408
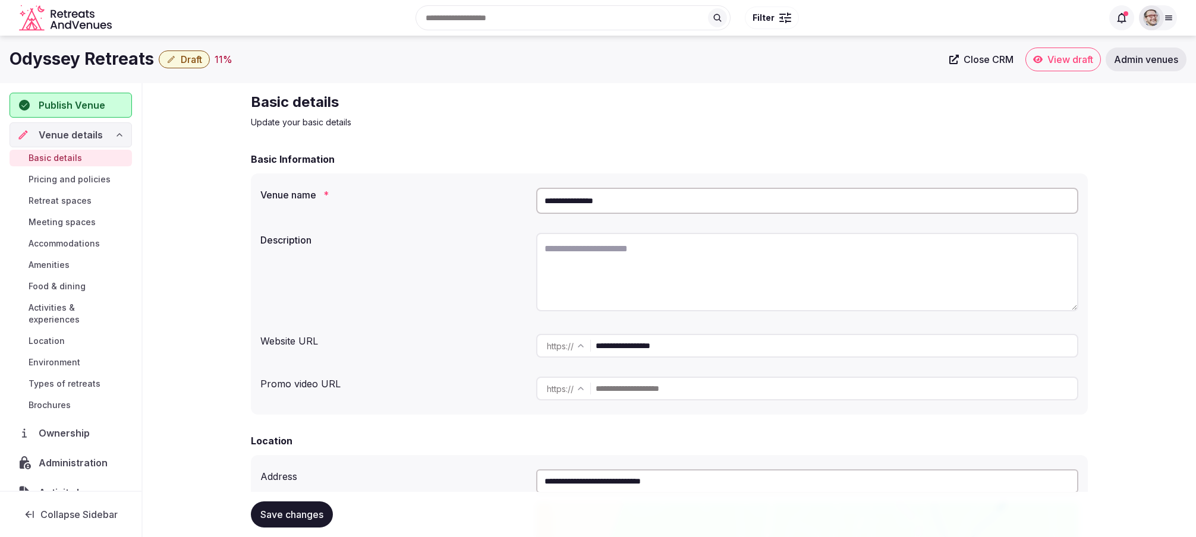
drag, startPoint x: 204, startPoint y: 269, endPoint x: 294, endPoint y: 1, distance: 282.7
